Goal: Task Accomplishment & Management: Manage account settings

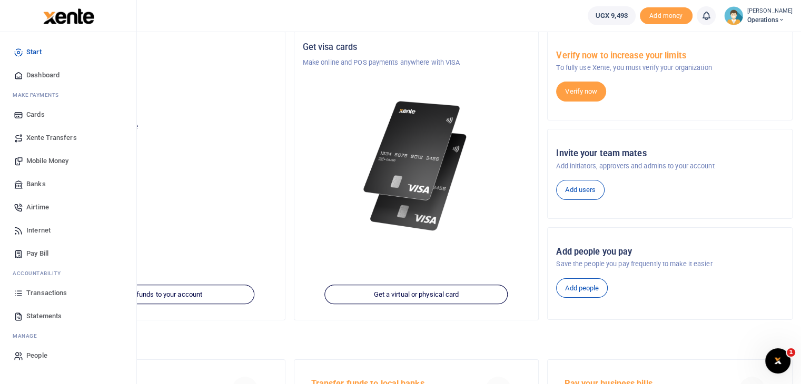
scroll to position [22, 0]
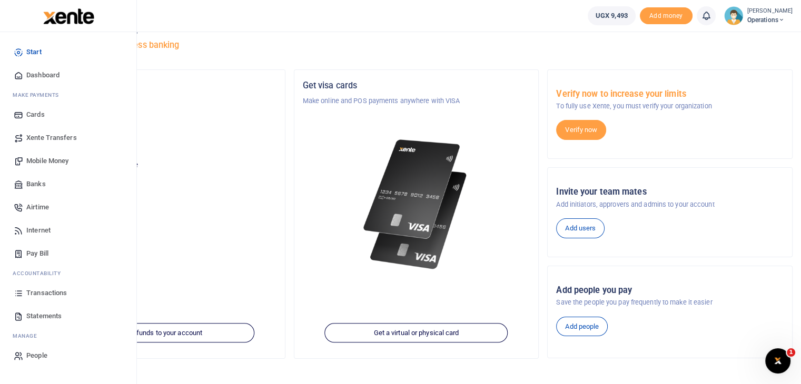
click at [27, 181] on span "Banks" at bounding box center [35, 184] width 19 height 11
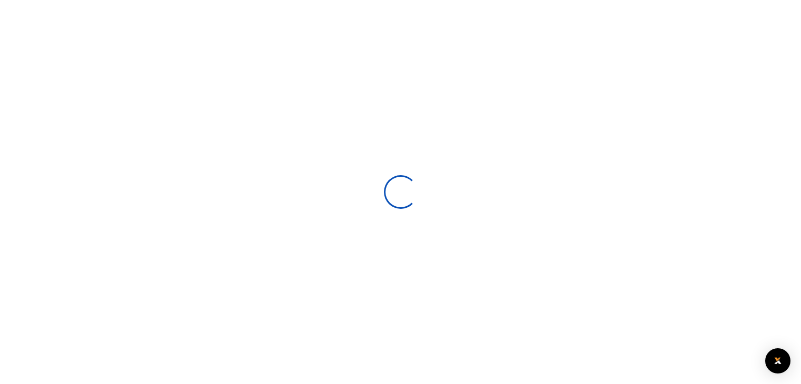
select select
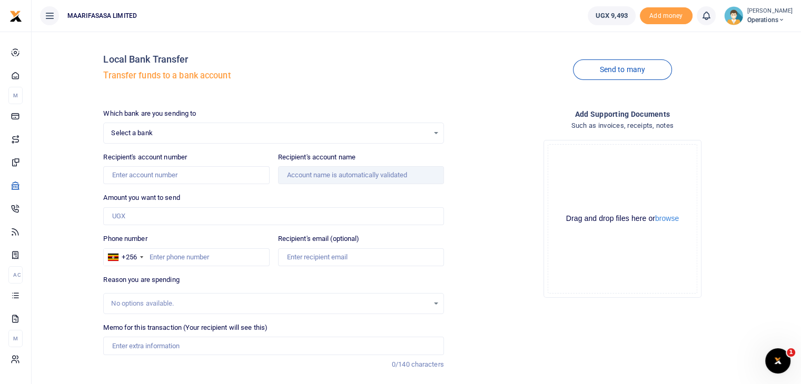
click at [49, 15] on icon at bounding box center [49, 16] width 11 height 12
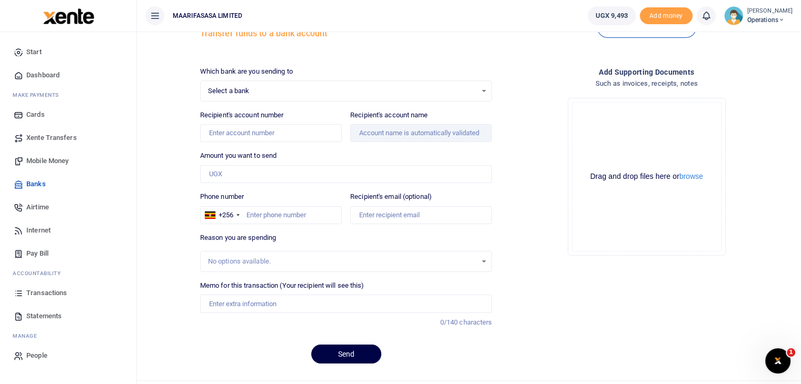
scroll to position [65, 0]
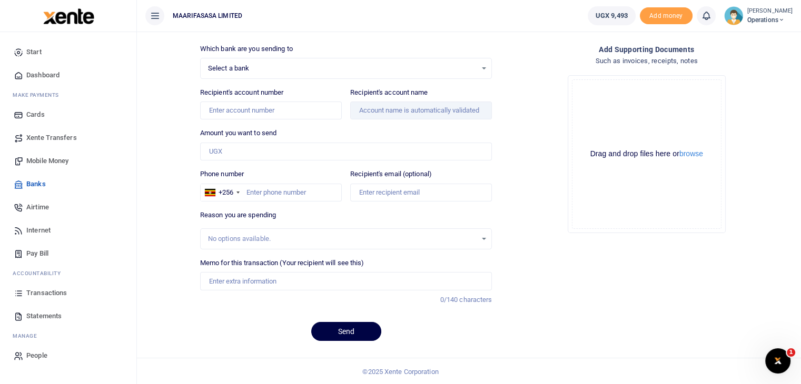
click at [54, 136] on span "Xente Transfers" at bounding box center [51, 138] width 51 height 11
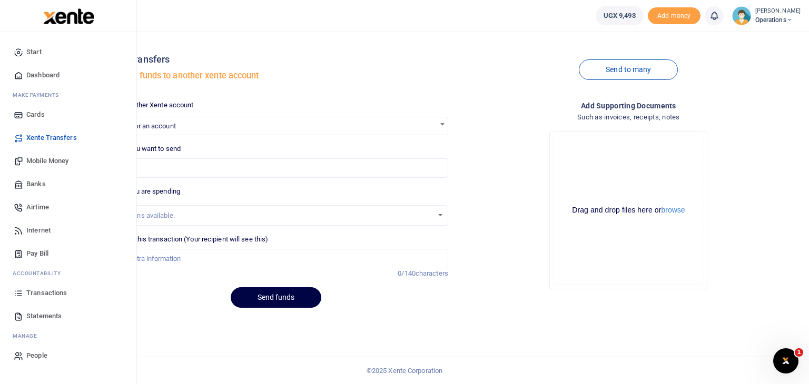
click at [38, 289] on span "Transactions" at bounding box center [46, 293] width 41 height 11
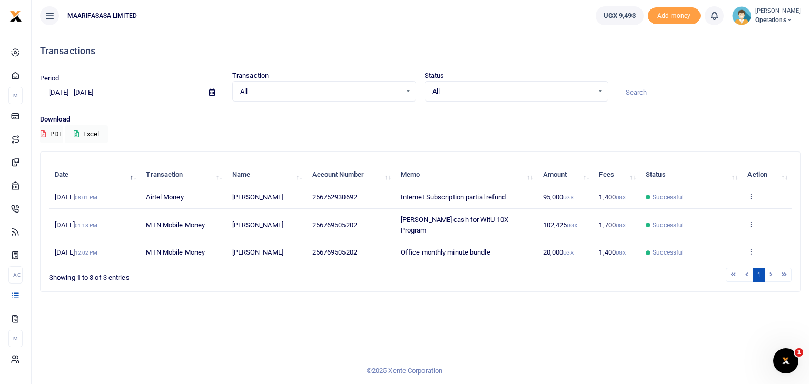
click at [781, 13] on small "[PERSON_NAME]" at bounding box center [777, 11] width 45 height 9
click at [668, 17] on span "Add money" at bounding box center [674, 15] width 53 height 17
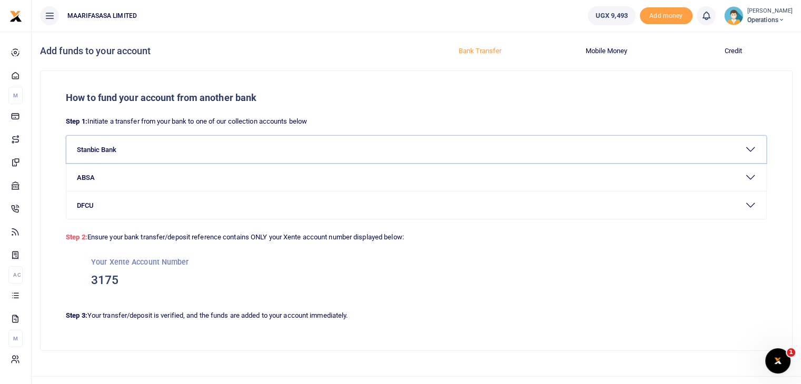
click at [754, 149] on button "Stanbic Bank" at bounding box center [416, 149] width 700 height 27
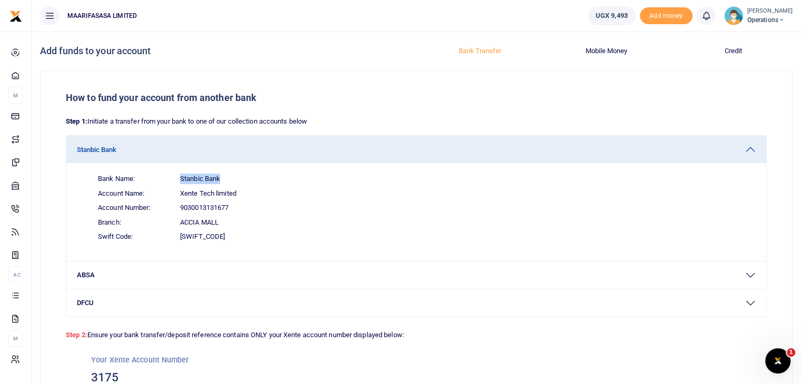
drag, startPoint x: 220, startPoint y: 179, endPoint x: 179, endPoint y: 176, distance: 41.1
click at [179, 176] on span "Bank Name: Stanbic Bank" at bounding box center [423, 179] width 666 height 15
drag, startPoint x: 231, startPoint y: 208, endPoint x: 177, endPoint y: 210, distance: 53.8
click at [177, 210] on span "Account Number: 9030013131677" at bounding box center [423, 208] width 666 height 15
copy span "9030013131677"
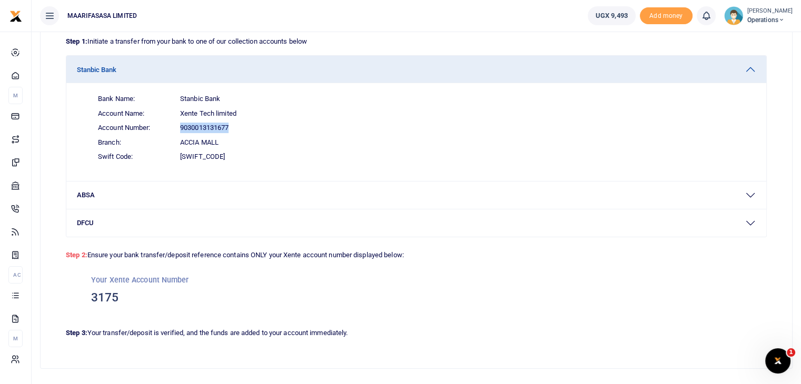
scroll to position [81, 0]
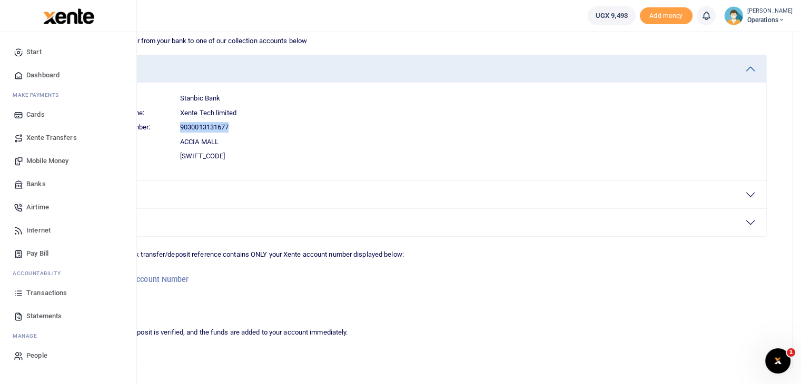
click at [33, 314] on span "Statements" at bounding box center [43, 316] width 35 height 11
